Goal: Communication & Community: Participate in discussion

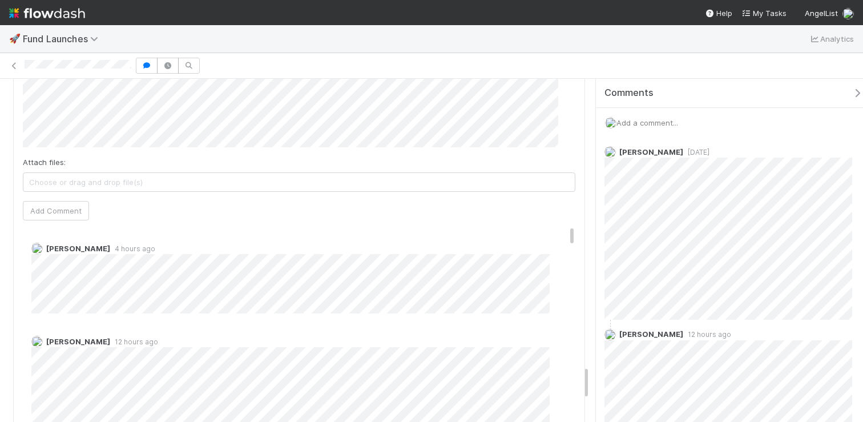
scroll to position [2859, 0]
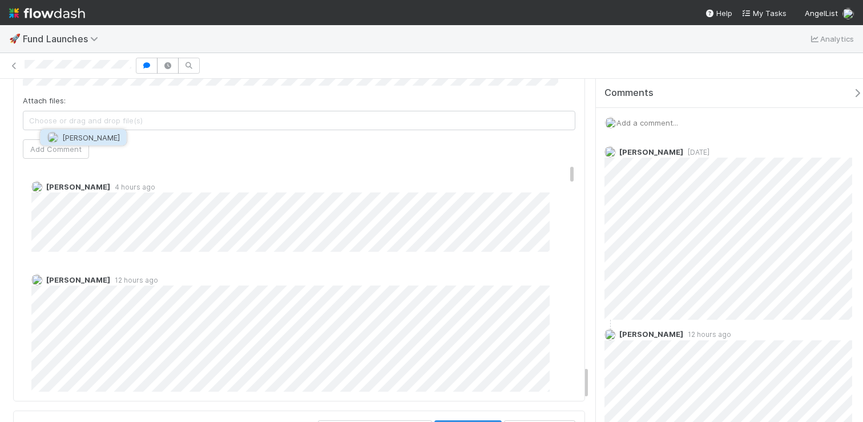
click at [69, 132] on button "Archit Dhar" at bounding box center [84, 138] width 86 height 16
click at [65, 159] on button "Add Comment" at bounding box center [56, 148] width 66 height 19
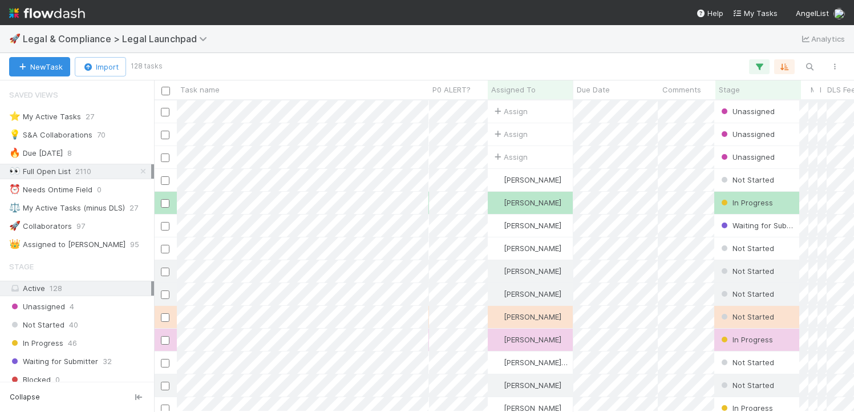
scroll to position [9, 9]
click at [43, 121] on div "⭐ My Active Tasks" at bounding box center [45, 117] width 72 height 14
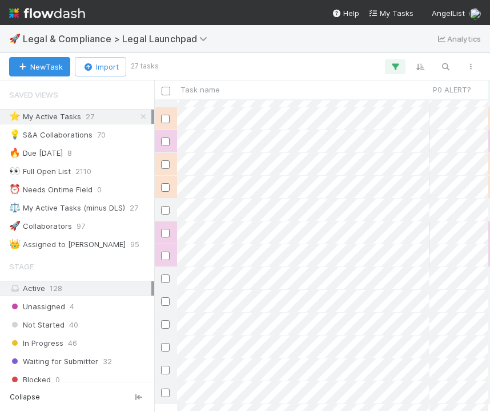
scroll to position [303, 319]
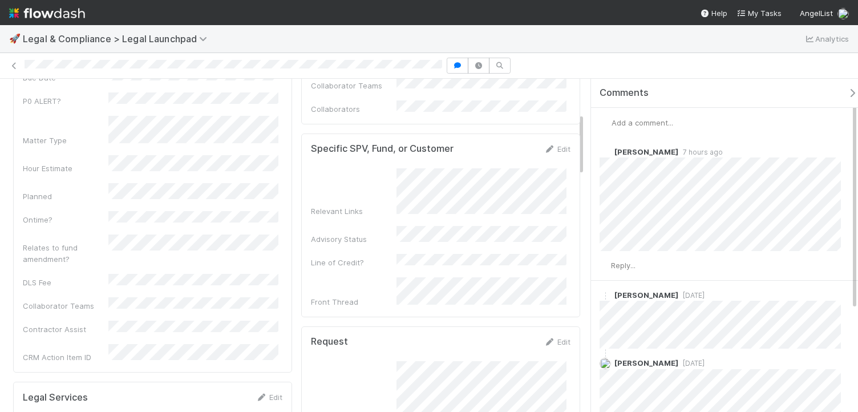
scroll to position [80, 0]
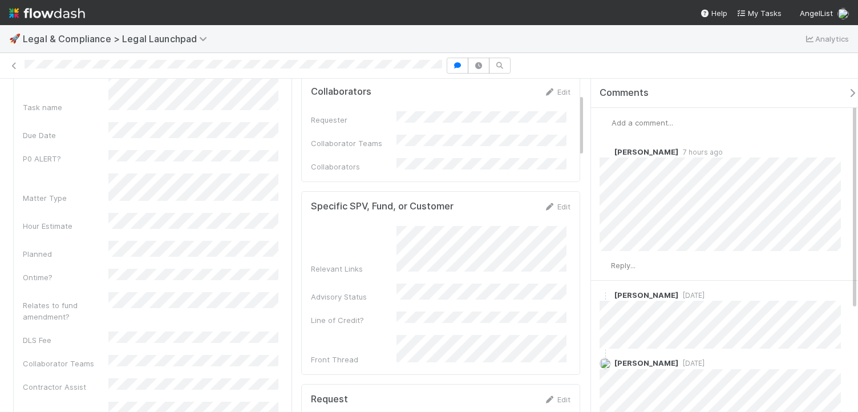
click at [631, 123] on span "Add a comment..." at bounding box center [643, 122] width 62 height 9
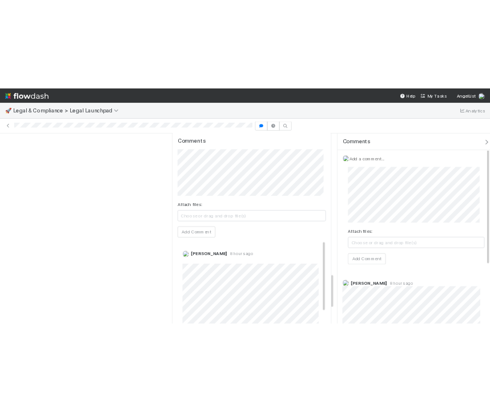
scroll to position [1240, 0]
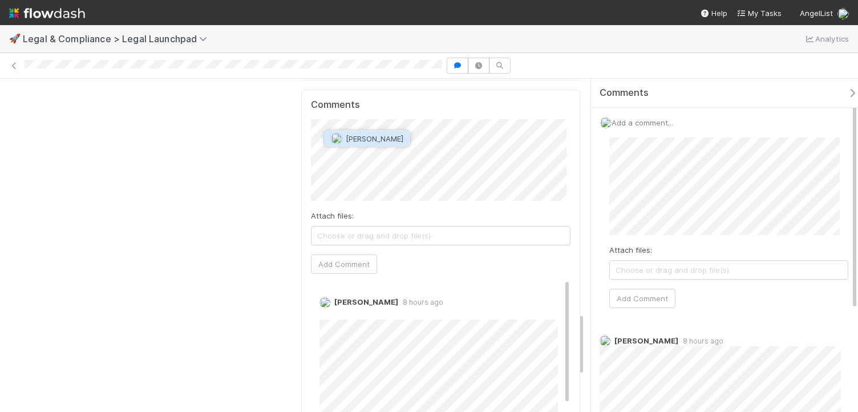
click at [356, 140] on span "[PERSON_NAME]" at bounding box center [375, 138] width 58 height 9
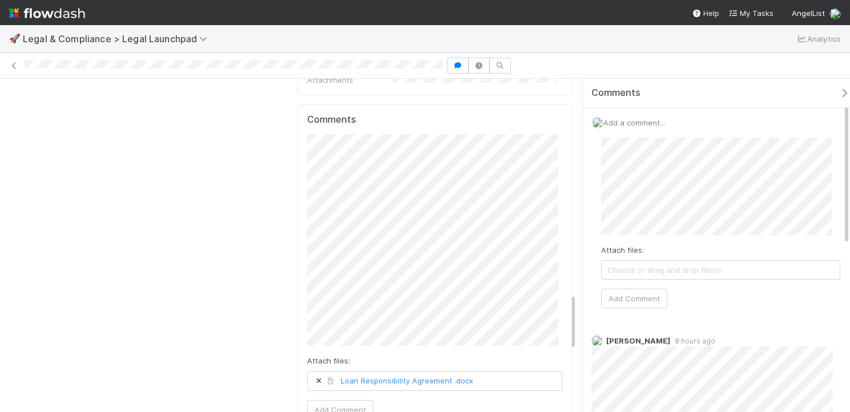
scroll to position [1290, 0]
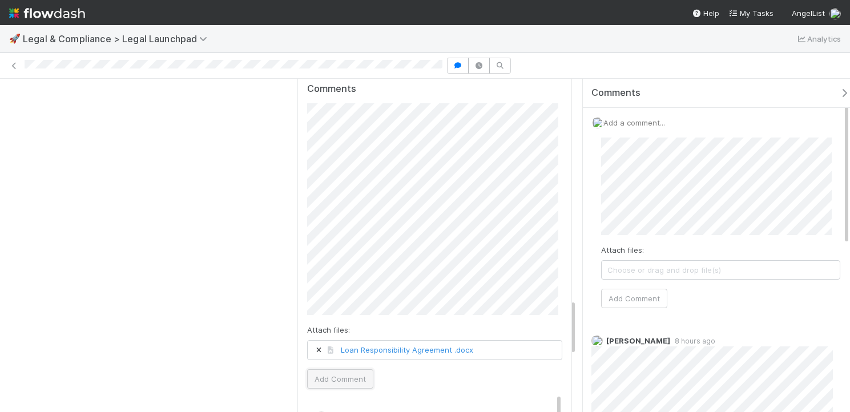
click at [352, 375] on button "Add Comment" at bounding box center [340, 378] width 66 height 19
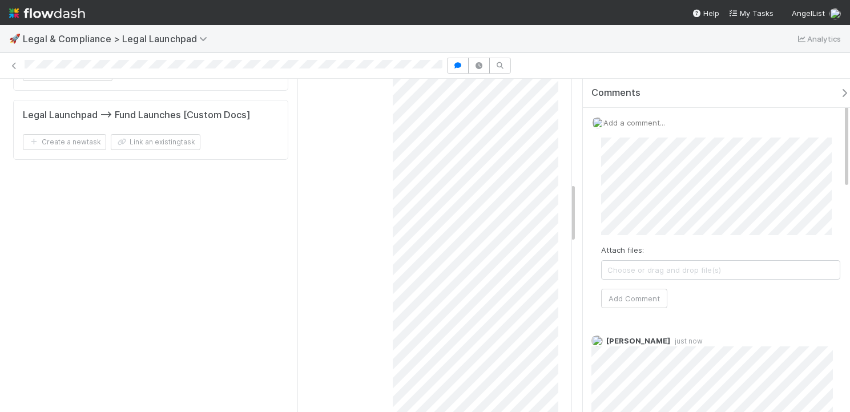
scroll to position [0, 0]
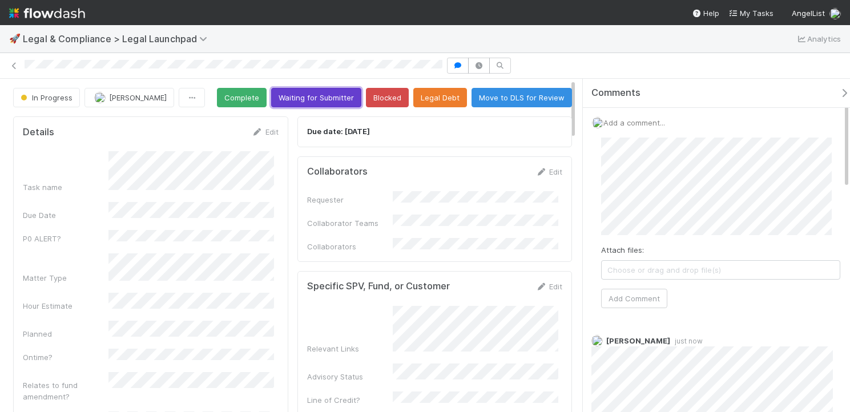
click at [361, 96] on button "Waiting for Submitter" at bounding box center [316, 97] width 90 height 19
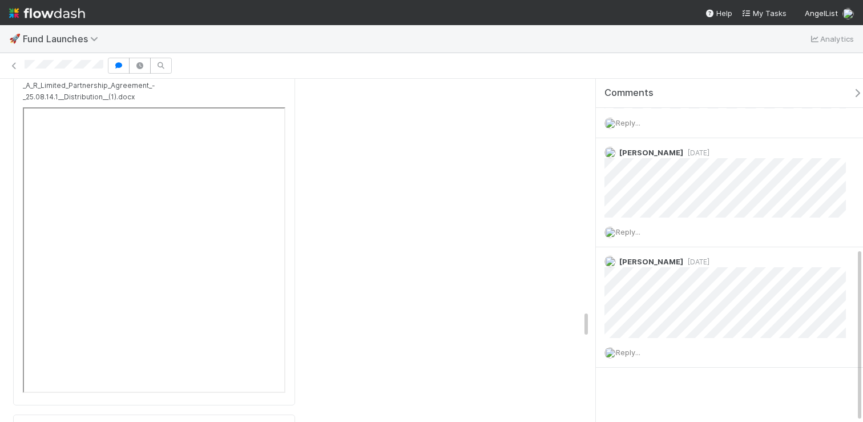
scroll to position [512, 647]
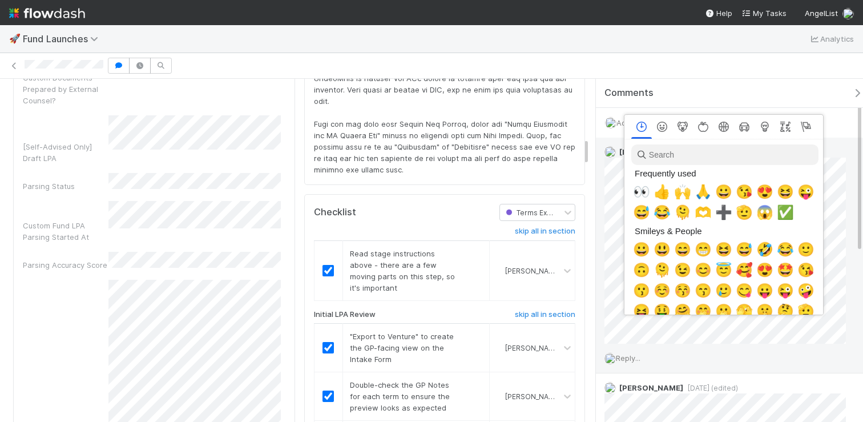
scroll to position [0, 4]
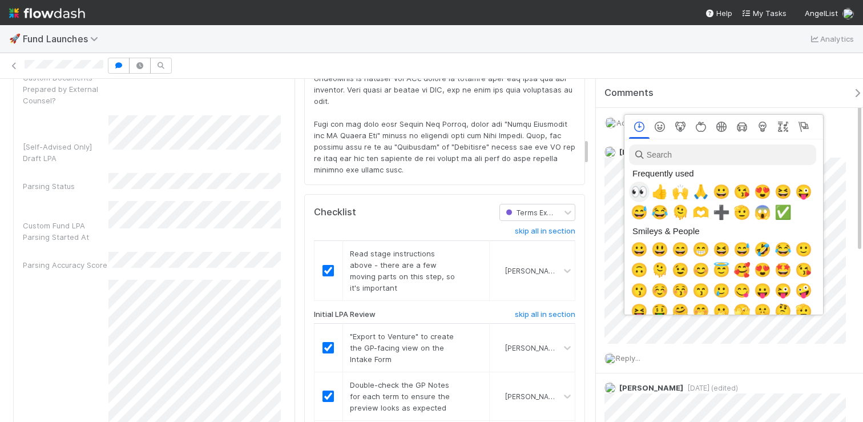
click at [645, 195] on div "👀" at bounding box center [639, 192] width 21 height 21
